Goal: Transaction & Acquisition: Purchase product/service

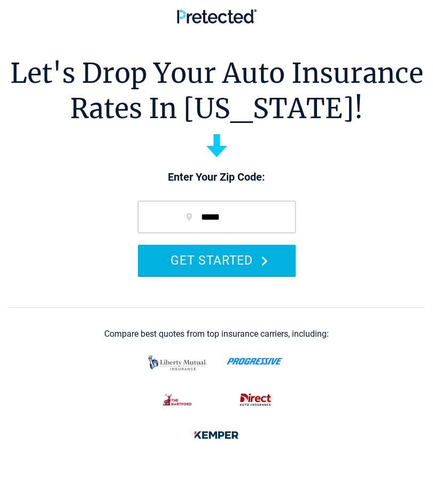
click at [247, 264] on button "GET STARTED" at bounding box center [217, 260] width 158 height 30
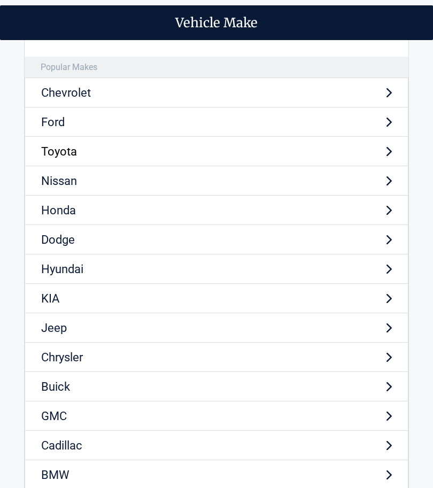
click at [184, 153] on link "Toyota" at bounding box center [217, 151] width 384 height 29
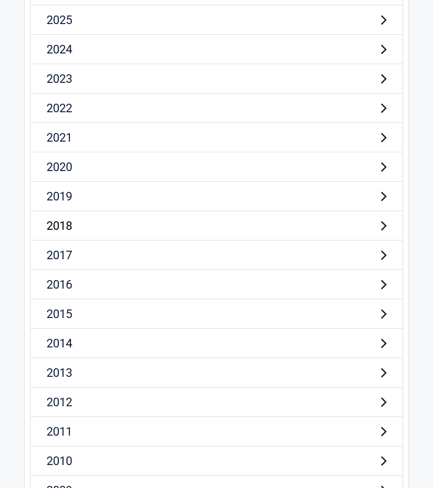
scroll to position [81, 0]
click at [103, 257] on link "2017" at bounding box center [216, 254] width 373 height 29
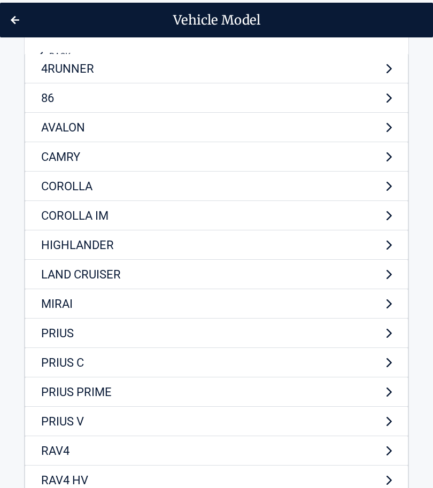
scroll to position [0, 0]
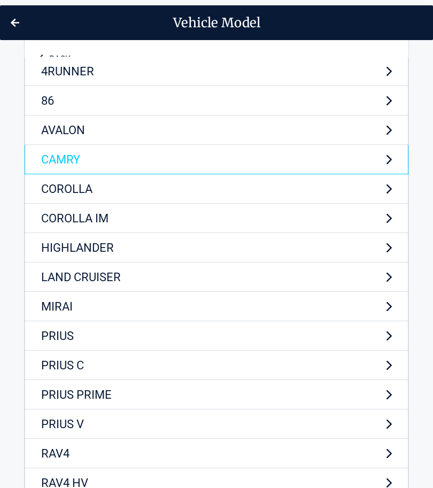
click at [92, 159] on link "CAMRY" at bounding box center [217, 159] width 384 height 29
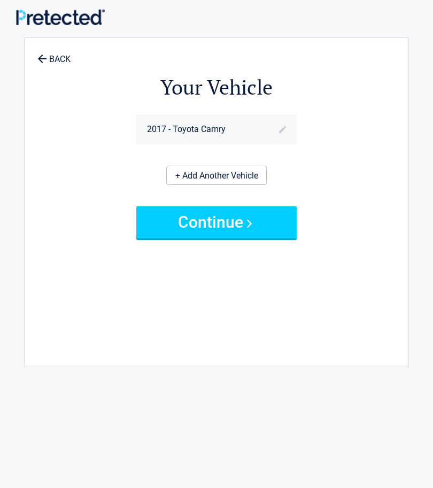
click at [179, 175] on link "+ Add Another Vehicle" at bounding box center [216, 175] width 101 height 19
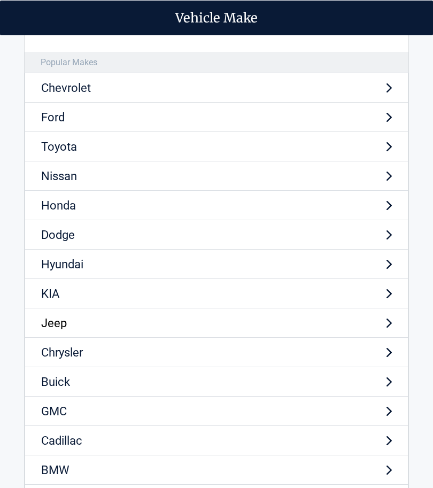
scroll to position [4, 0]
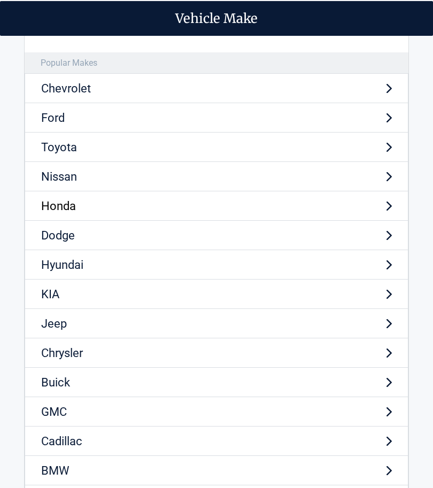
click at [78, 210] on link "Honda" at bounding box center [217, 206] width 384 height 29
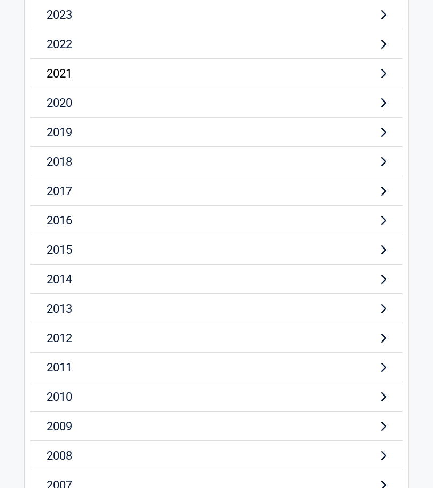
scroll to position [146, 0]
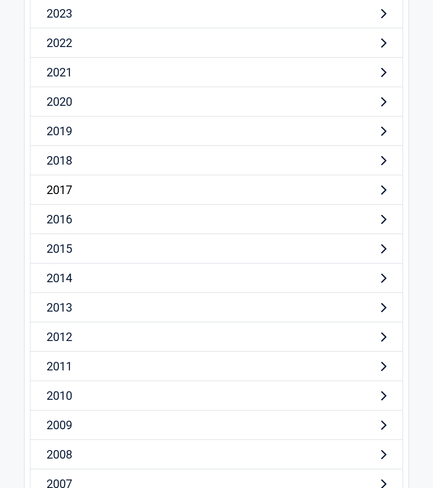
click at [76, 190] on link "2017" at bounding box center [216, 189] width 373 height 29
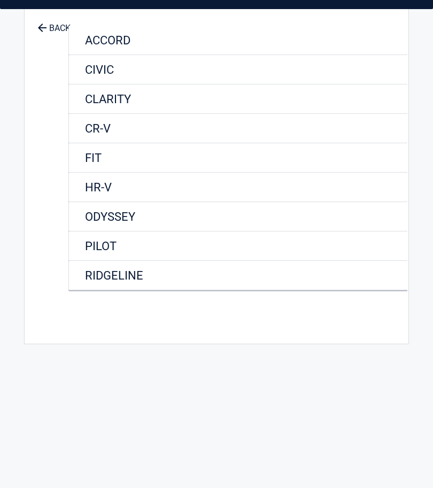
scroll to position [0, 0]
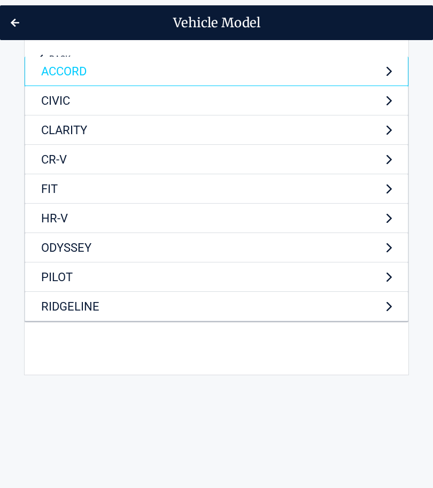
click at [72, 81] on link "ACCORD" at bounding box center [217, 71] width 384 height 29
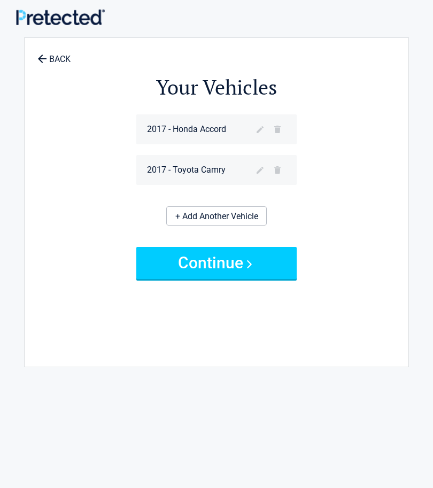
click at [195, 223] on link "+ Add Another Vehicle" at bounding box center [216, 216] width 101 height 19
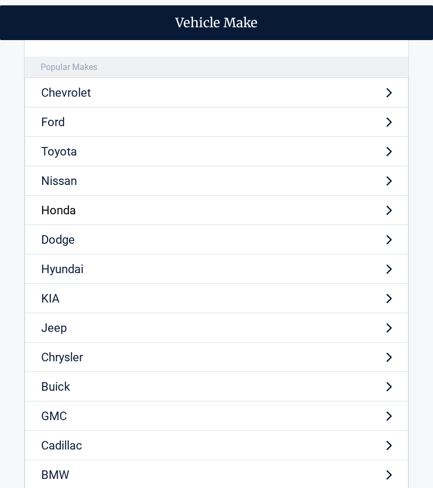
click at [106, 214] on link "Honda" at bounding box center [217, 210] width 384 height 29
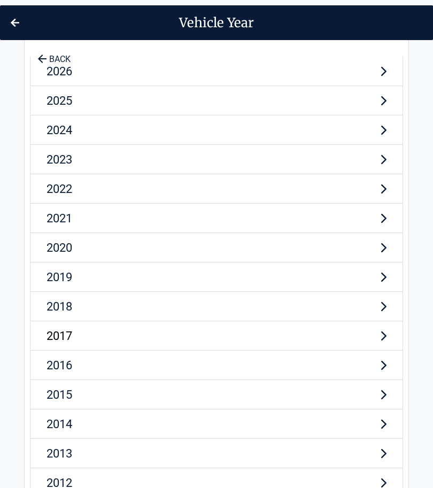
click at [100, 337] on link "2017" at bounding box center [216, 336] width 373 height 29
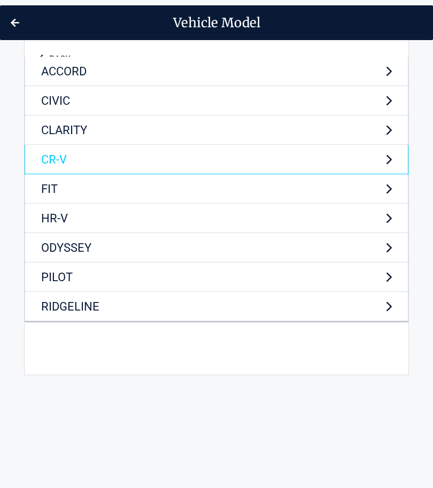
click at [75, 160] on link "CR-V" at bounding box center [217, 159] width 384 height 29
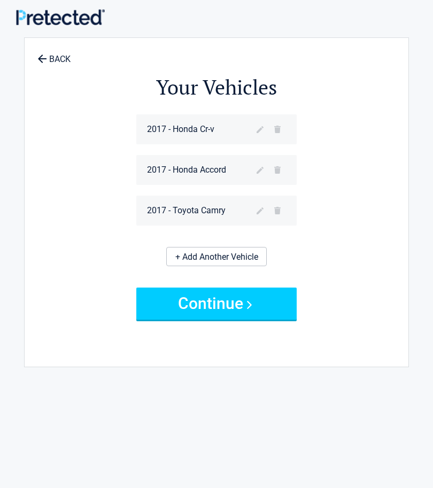
click at [213, 253] on link "+ Add Another Vehicle" at bounding box center [216, 256] width 101 height 19
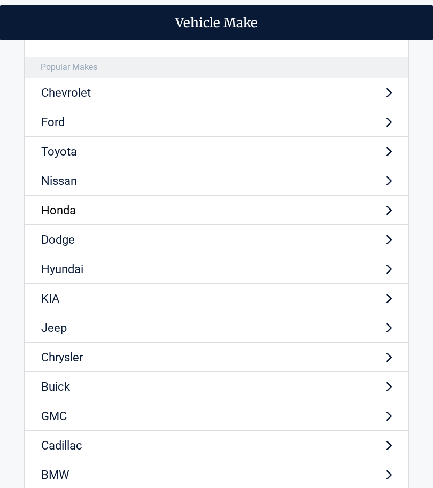
click at [123, 209] on link "Honda" at bounding box center [217, 210] width 384 height 29
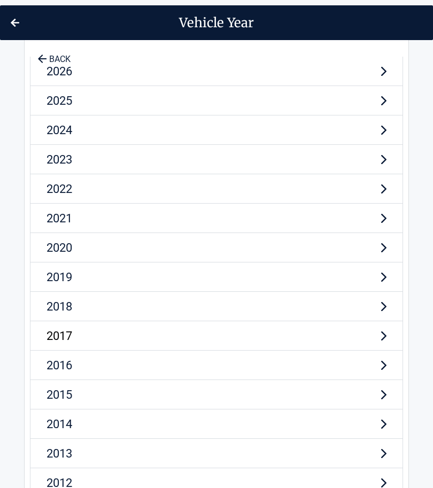
click at [120, 346] on link "2017" at bounding box center [216, 336] width 373 height 29
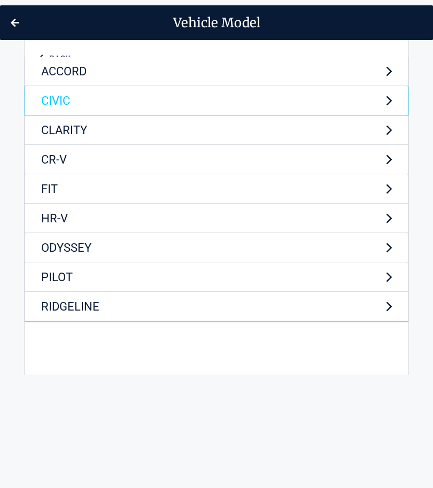
click at [75, 101] on link "CIVIC" at bounding box center [217, 100] width 384 height 29
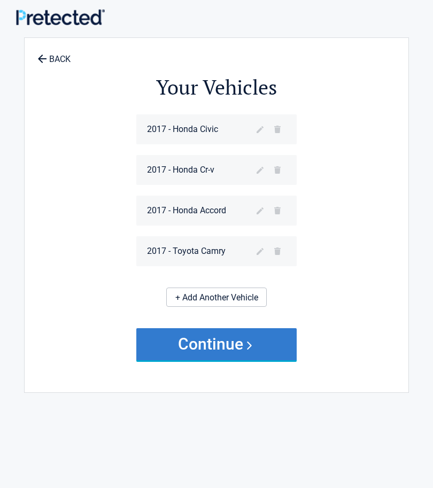
click at [203, 344] on button "Continue" at bounding box center [216, 345] width 161 height 32
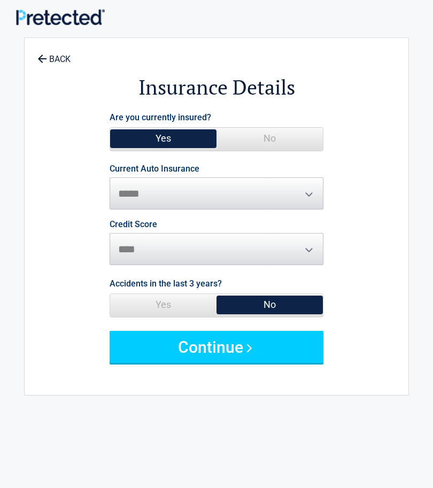
click at [265, 136] on span "No" at bounding box center [270, 138] width 106 height 21
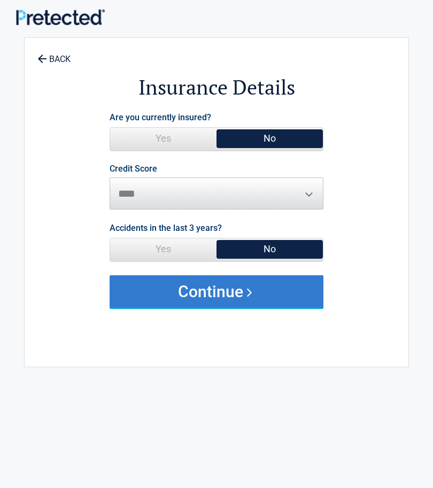
click at [229, 286] on button "Continue" at bounding box center [217, 292] width 214 height 32
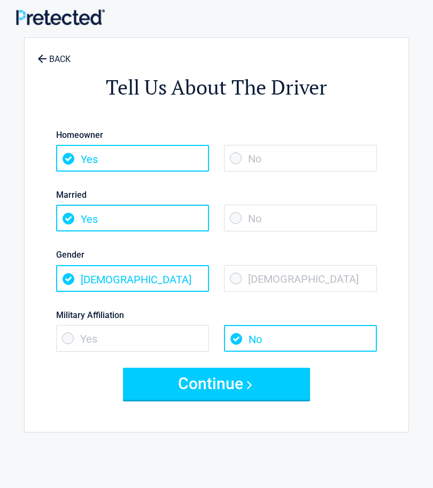
click at [236, 157] on span "No" at bounding box center [300, 158] width 153 height 27
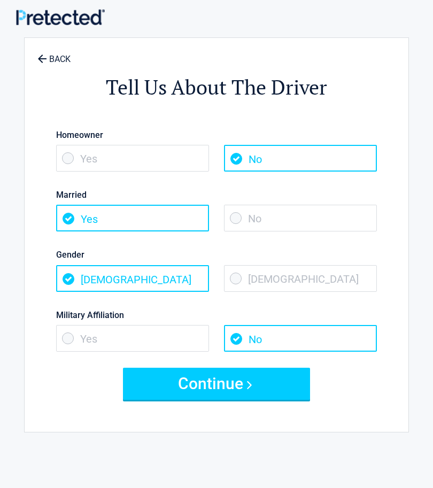
click at [242, 219] on span "No" at bounding box center [300, 218] width 153 height 27
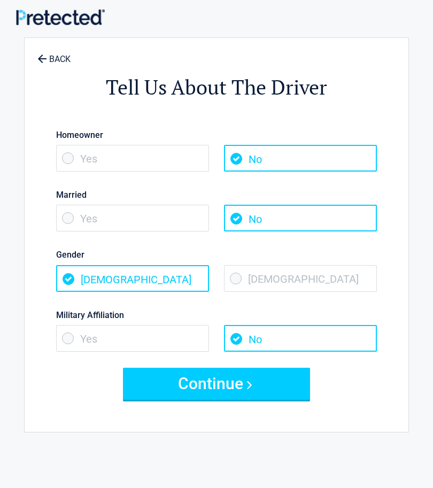
click at [233, 278] on span "[DEMOGRAPHIC_DATA]" at bounding box center [300, 278] width 153 height 27
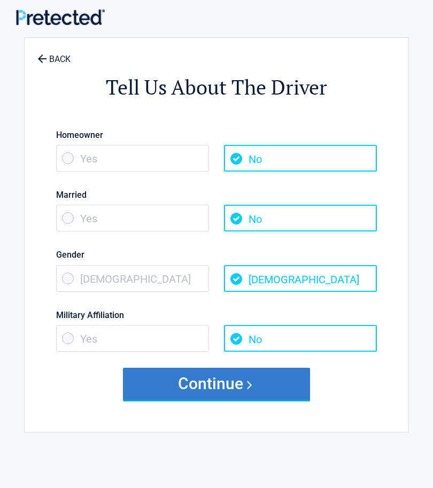
click at [249, 379] on button "Continue" at bounding box center [216, 384] width 187 height 32
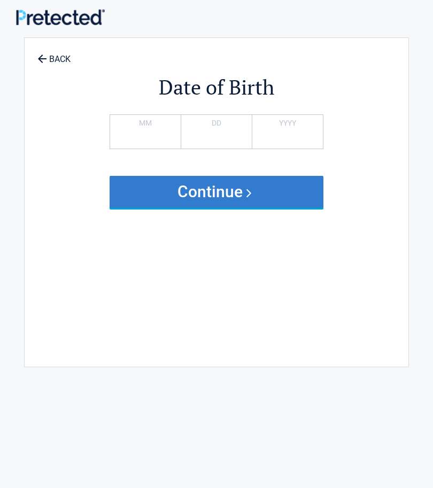
click at [203, 198] on button "Continue" at bounding box center [217, 192] width 214 height 32
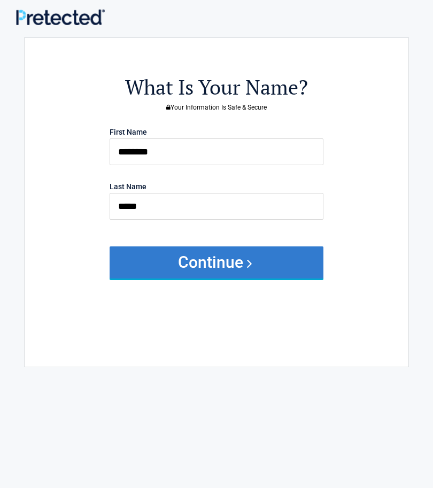
click at [219, 256] on button "Continue" at bounding box center [217, 263] width 214 height 32
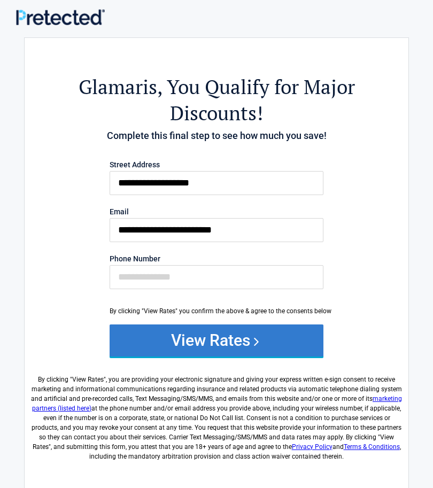
click at [233, 342] on button "View Rates" at bounding box center [217, 341] width 214 height 32
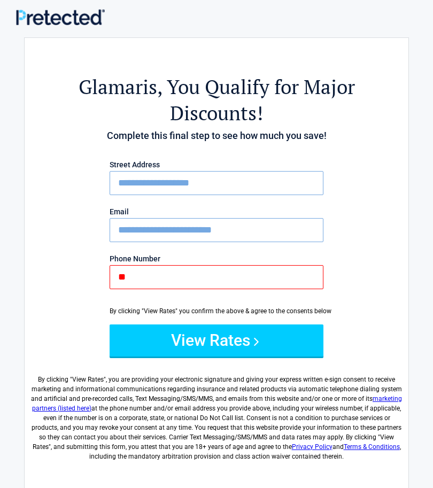
type input "***"
type input "**********"
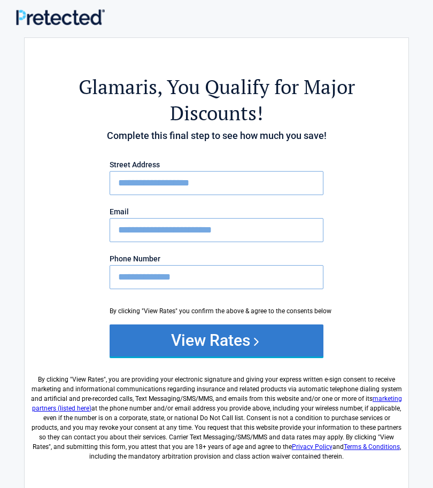
click at [179, 345] on button "View Rates" at bounding box center [217, 341] width 214 height 32
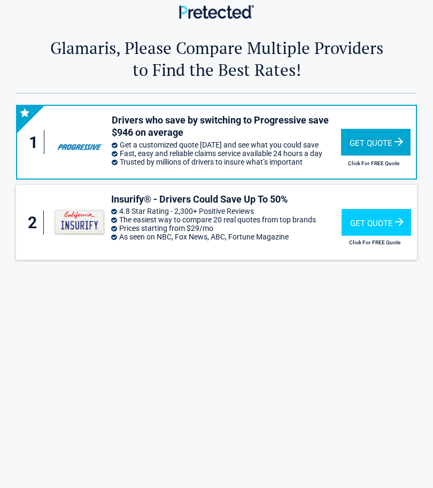
click at [368, 141] on div "Get Quote" at bounding box center [376, 142] width 70 height 27
